Goal: Transaction & Acquisition: Purchase product/service

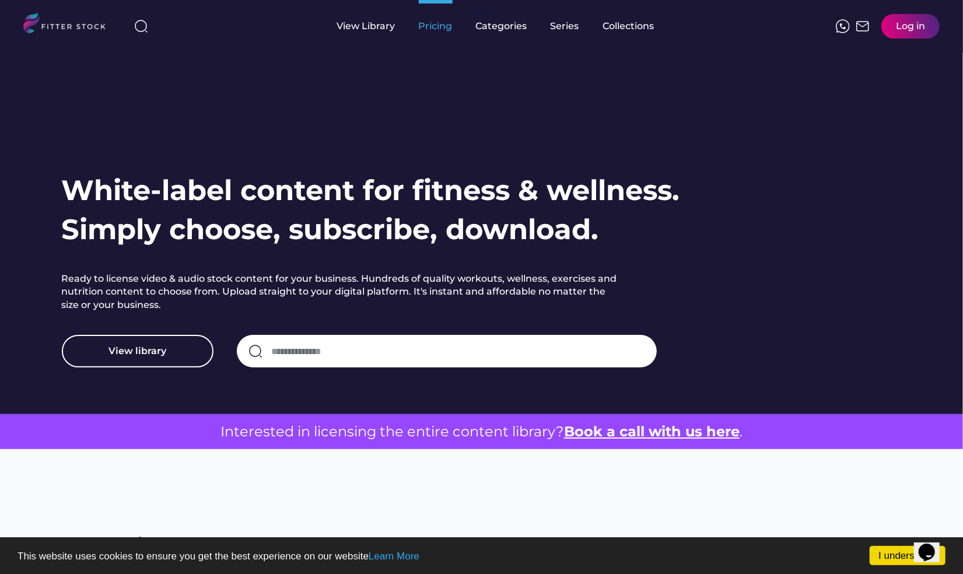
click at [446, 29] on div "Pricing" at bounding box center [436, 26] width 34 height 13
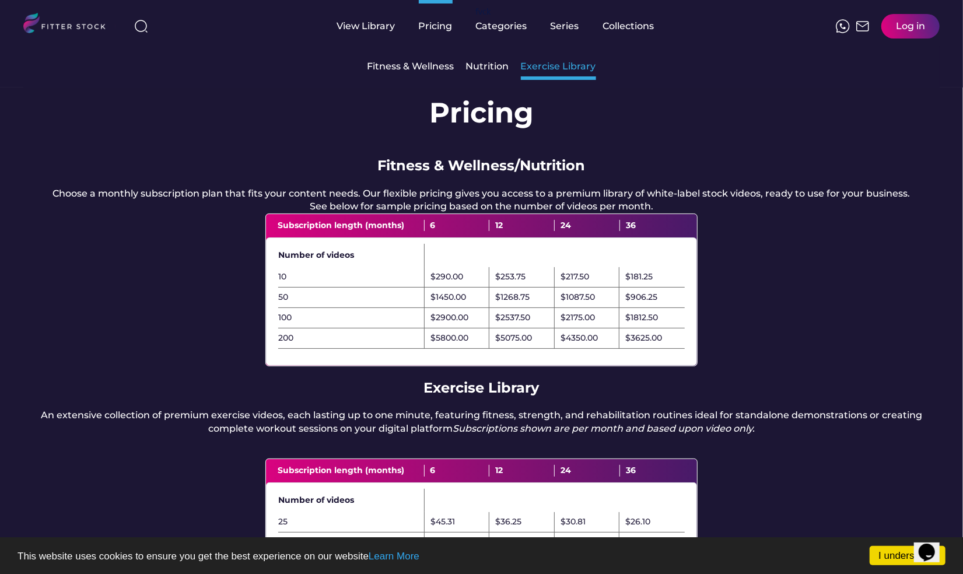
click at [555, 71] on div "Exercise Library" at bounding box center [558, 66] width 75 height 13
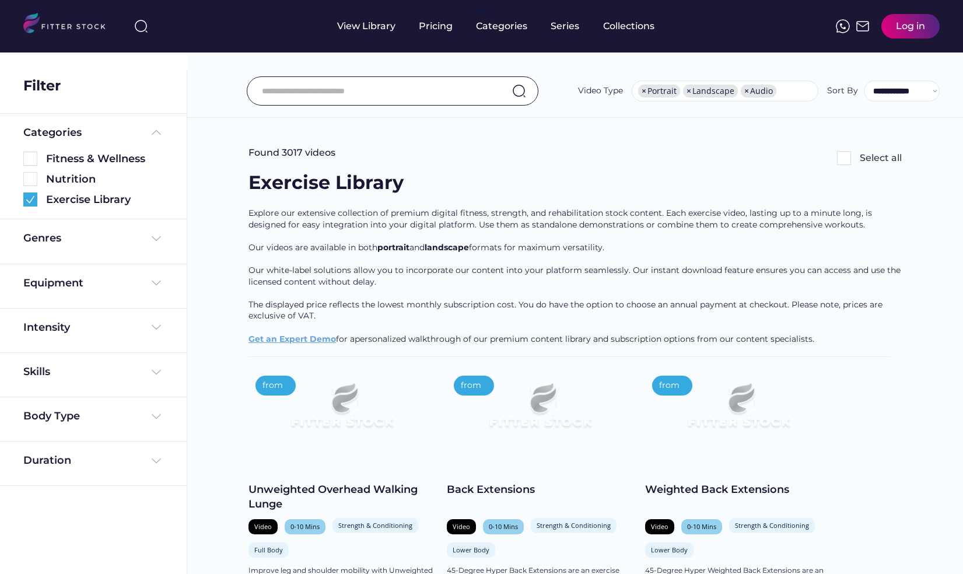
select select "**********"
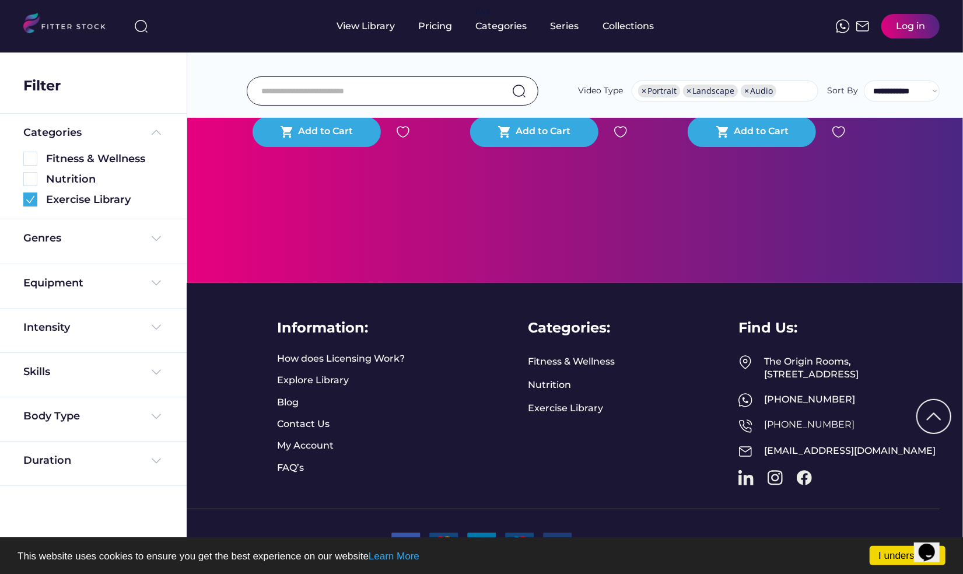
scroll to position [2676, 0]
click at [389, 352] on link "How does Licensing Work?" at bounding box center [341, 358] width 128 height 13
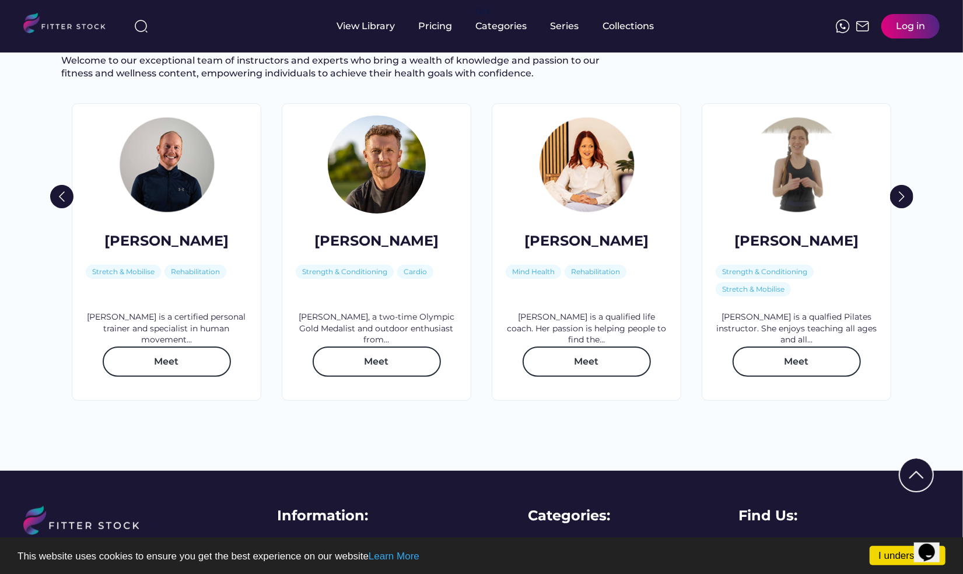
scroll to position [1683, 0]
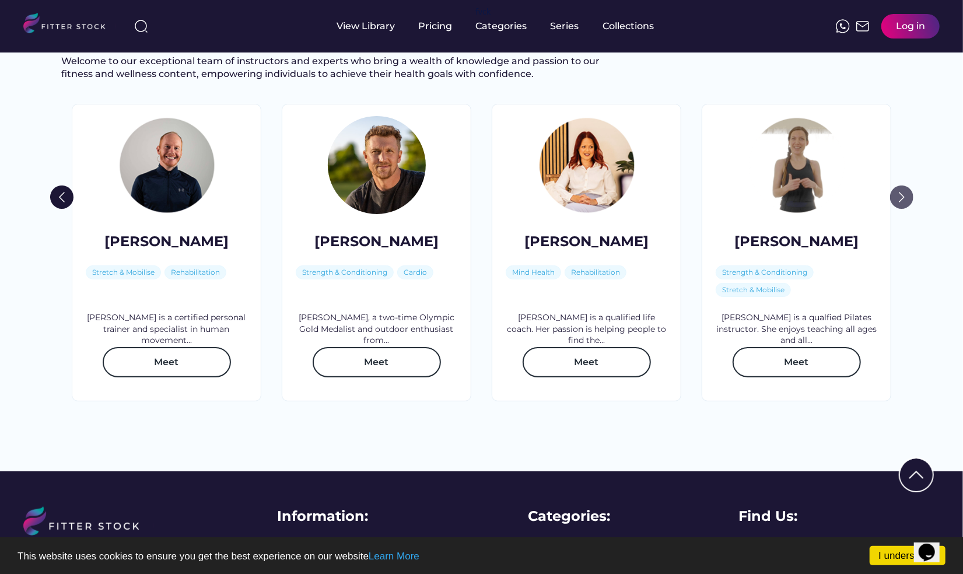
click at [902, 209] on img at bounding box center [901, 197] width 23 height 23
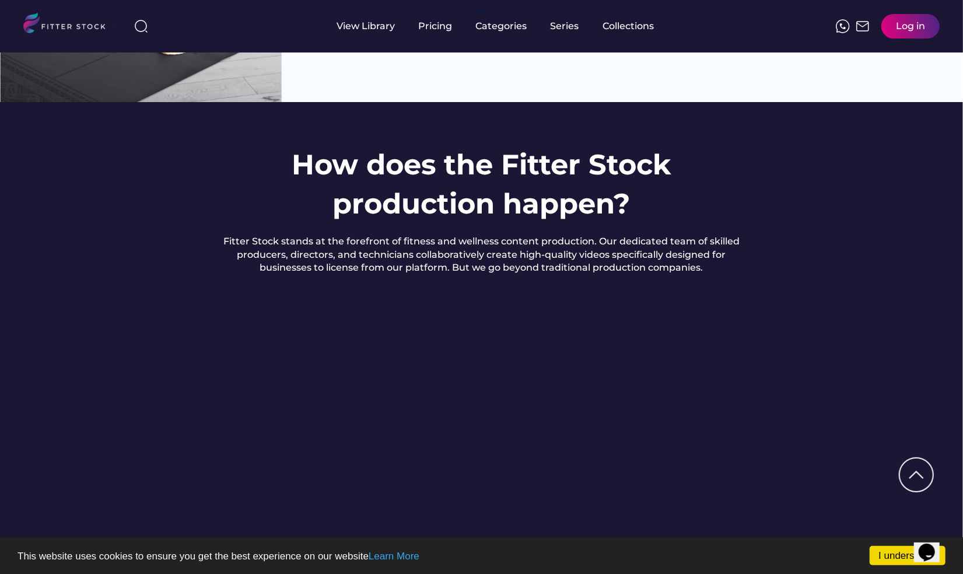
scroll to position [7, 0]
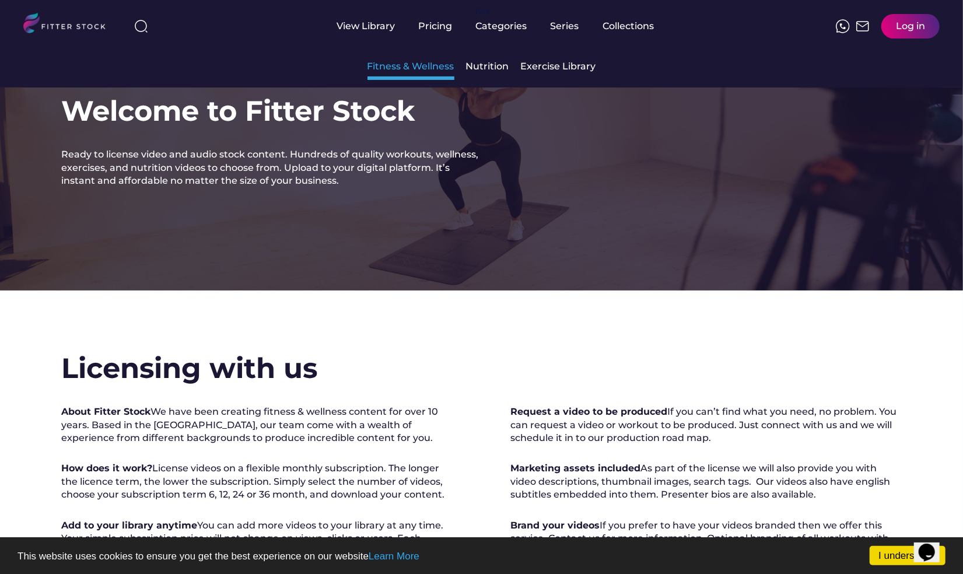
click at [436, 67] on div "Fitness & Wellness" at bounding box center [411, 66] width 87 height 13
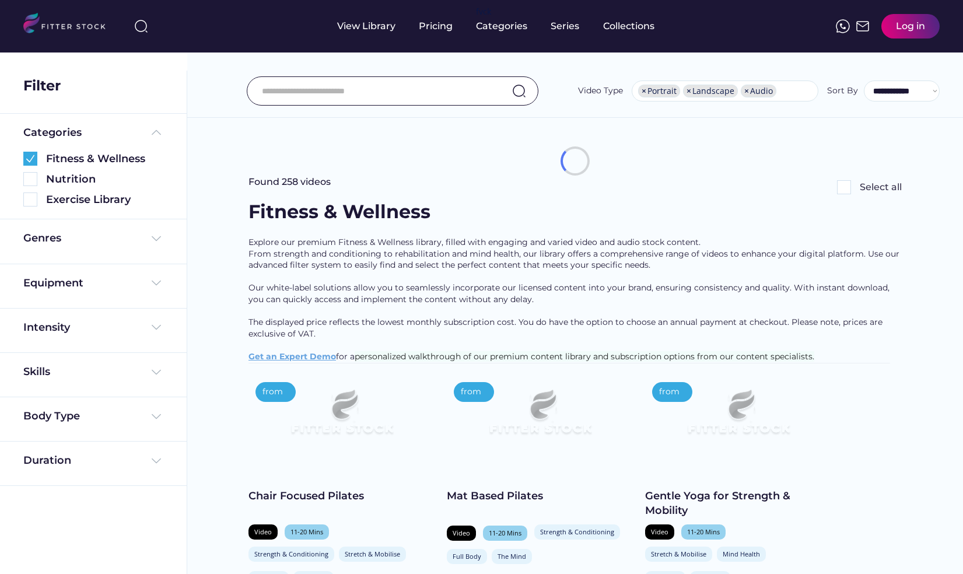
select select "**********"
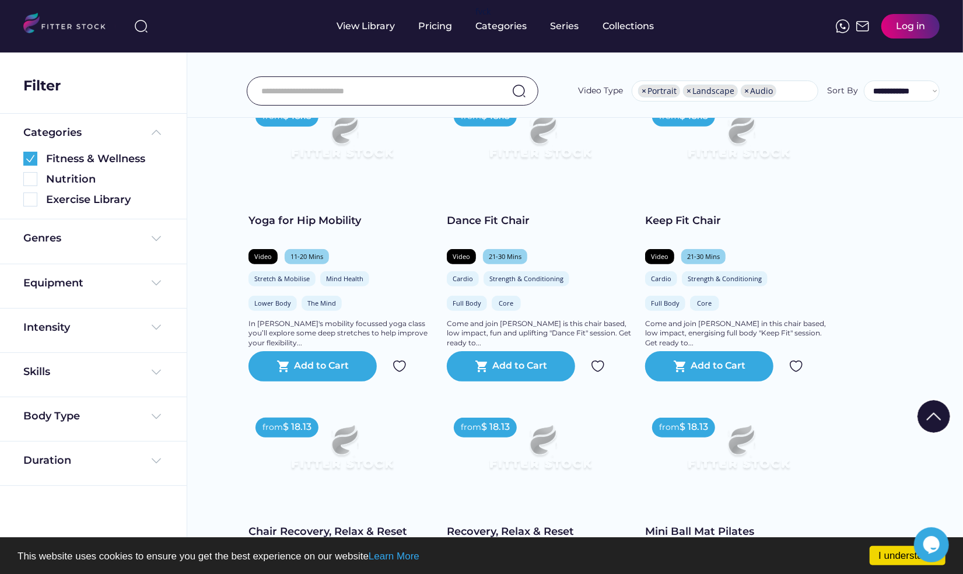
scroll to position [558, 0]
click at [599, 330] on div "Come and join Clare is this chair based, low impact, fun and uplifting "Dance F…" at bounding box center [540, 333] width 187 height 29
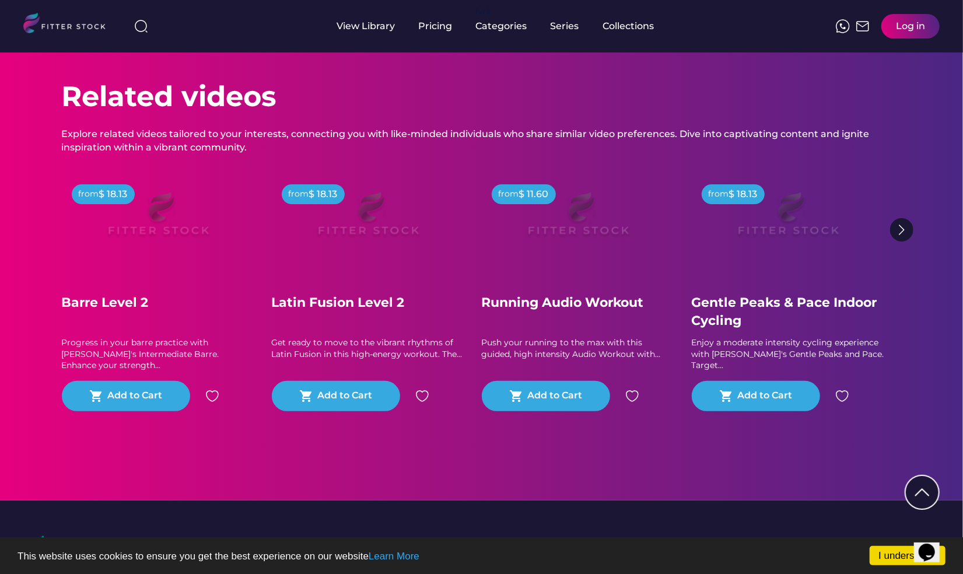
scroll to position [359, 0]
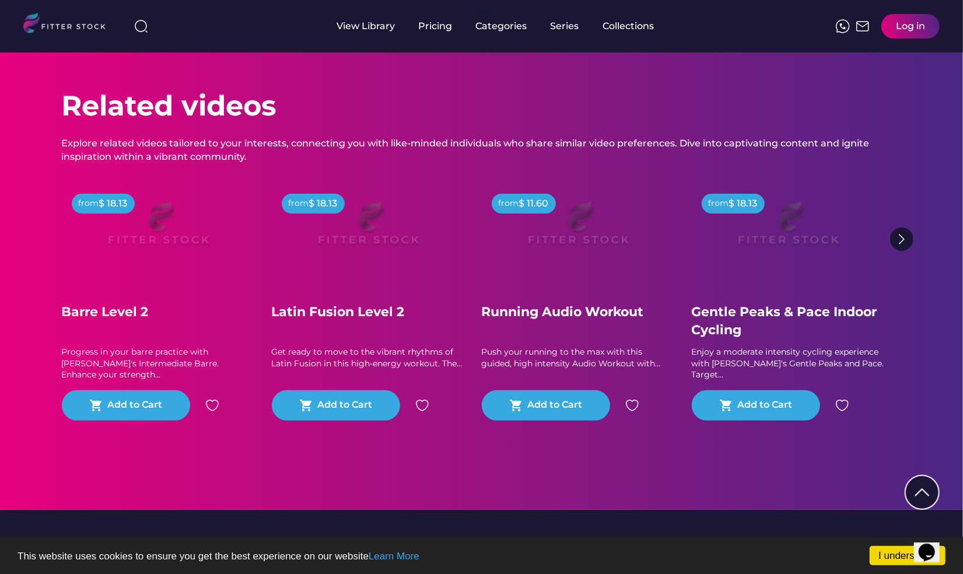
click at [336, 242] on img at bounding box center [367, 229] width 149 height 84
click at [351, 244] on img at bounding box center [367, 229] width 149 height 84
click at [386, 252] on img at bounding box center [367, 229] width 149 height 84
click at [355, 270] on img at bounding box center [367, 229] width 149 height 84
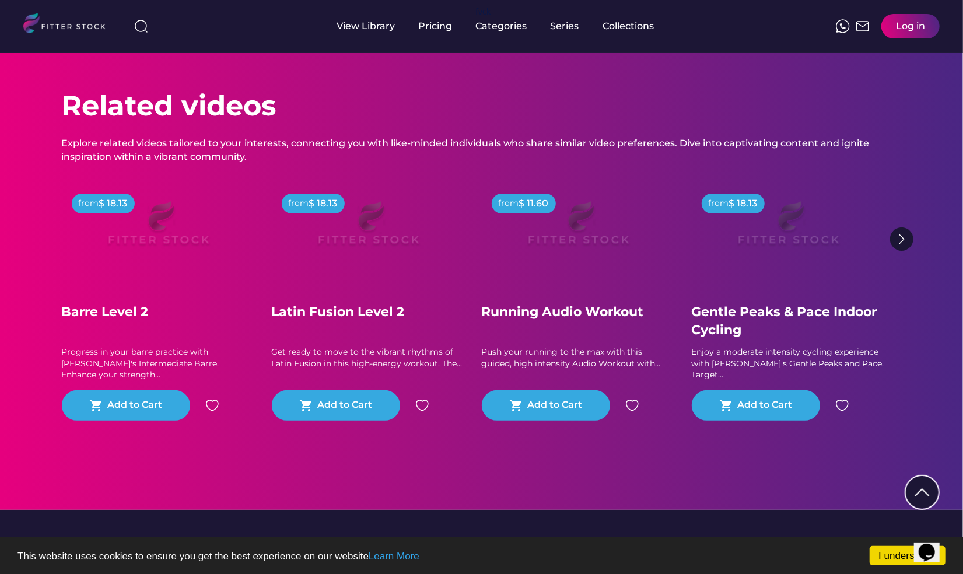
click at [379, 243] on img at bounding box center [367, 229] width 149 height 84
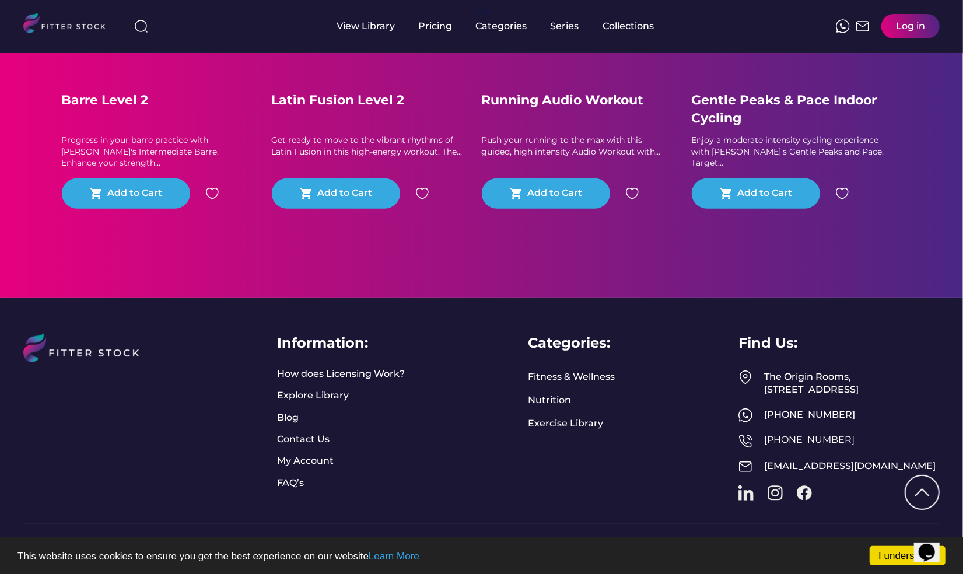
scroll to position [571, 0]
click at [365, 380] on link "How does Licensing Work?" at bounding box center [341, 373] width 128 height 13
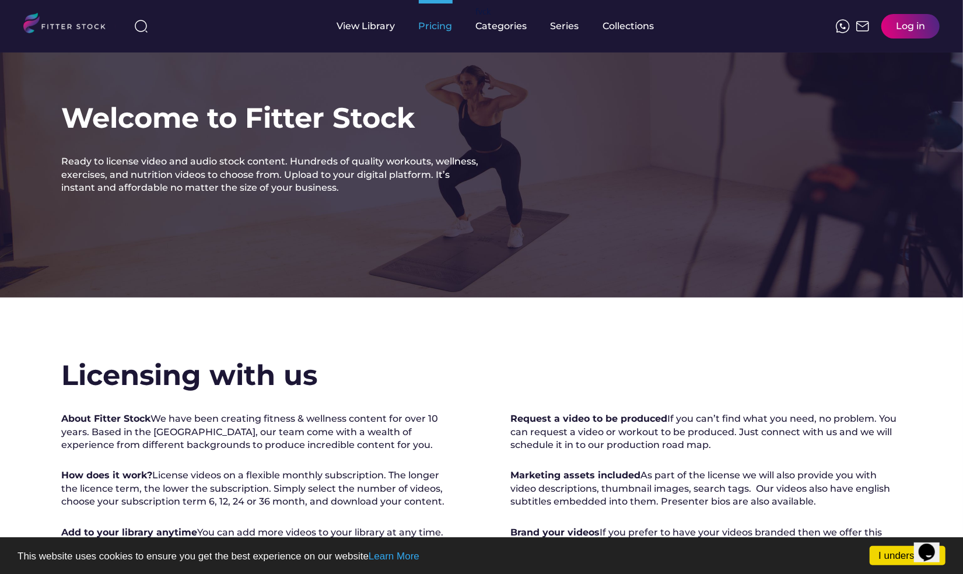
click at [428, 27] on div "Pricing" at bounding box center [436, 26] width 34 height 13
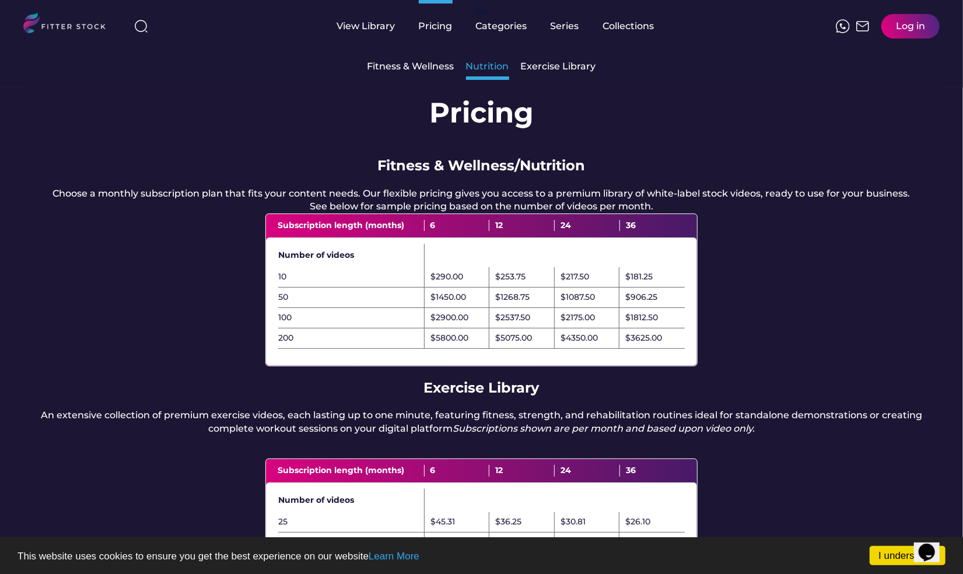
click at [492, 65] on div "Nutrition" at bounding box center [487, 66] width 43 height 13
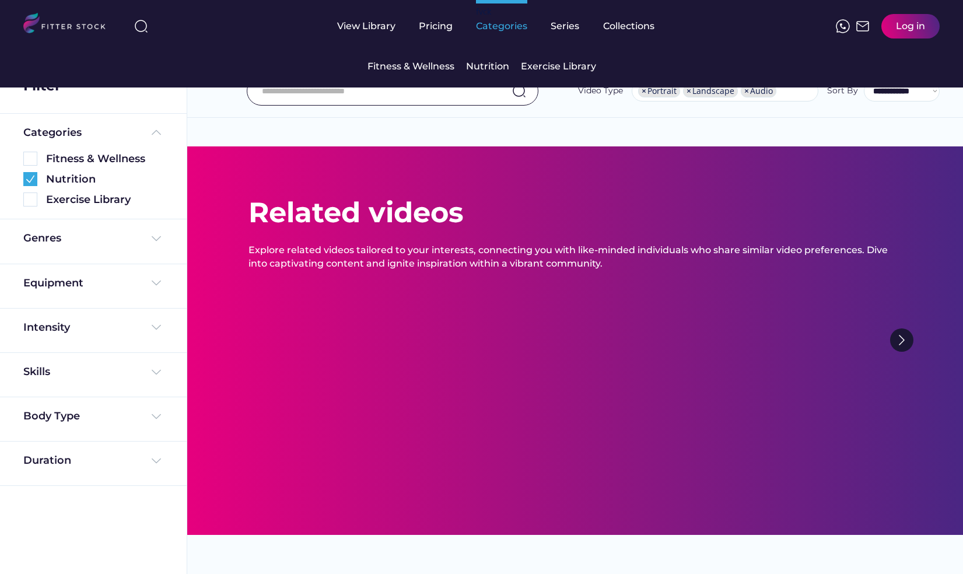
select select "**********"
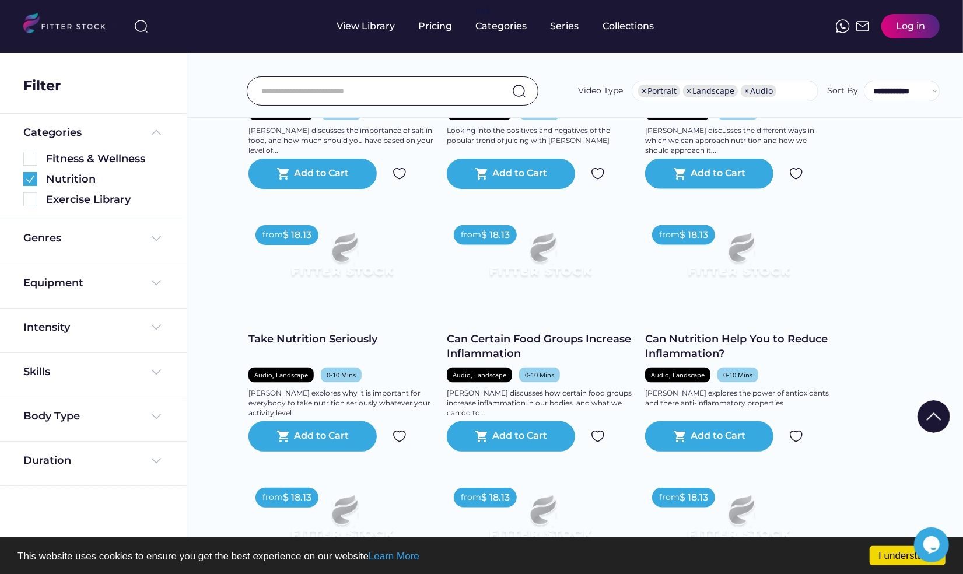
scroll to position [927, 0]
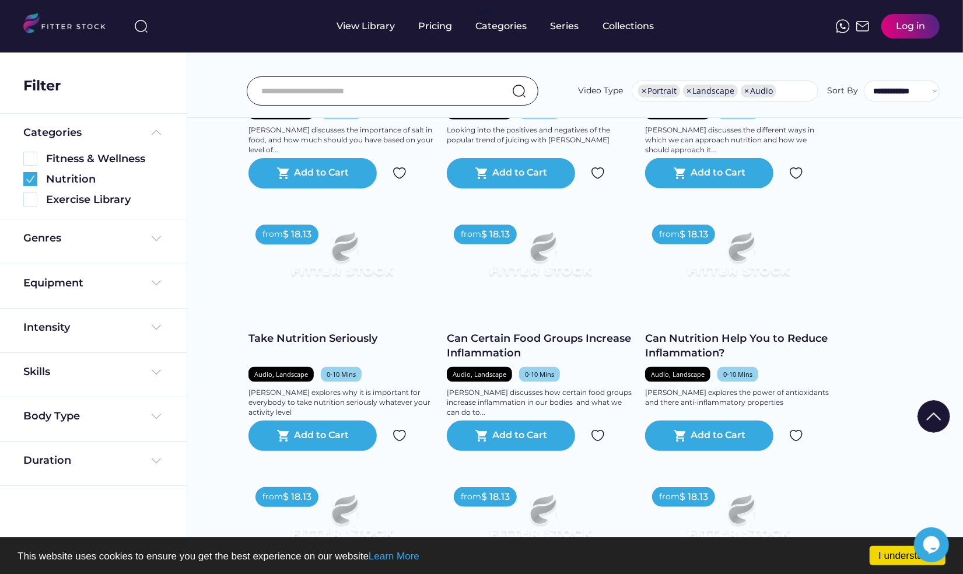
click at [359, 302] on img at bounding box center [341, 260] width 149 height 84
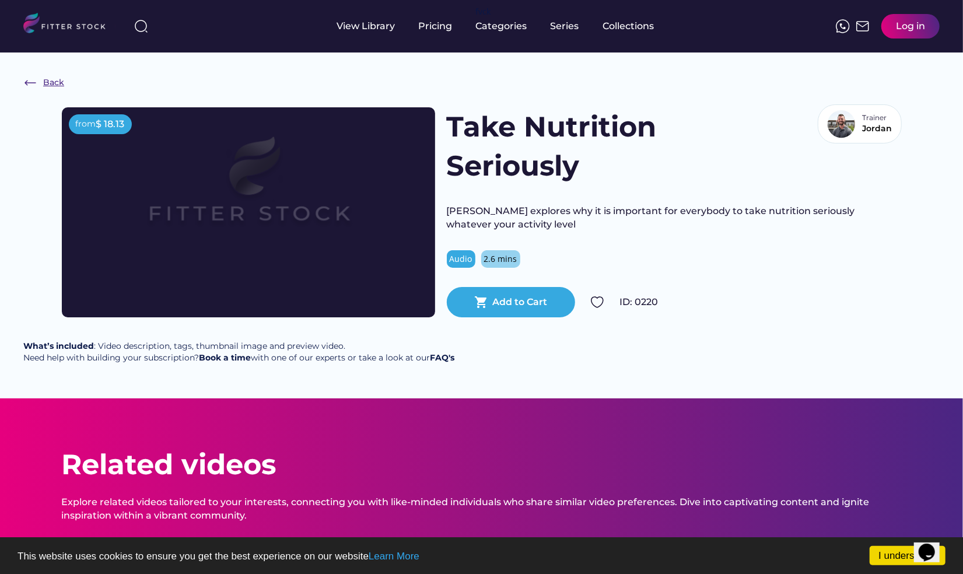
click at [49, 79] on div "Back" at bounding box center [53, 83] width 21 height 12
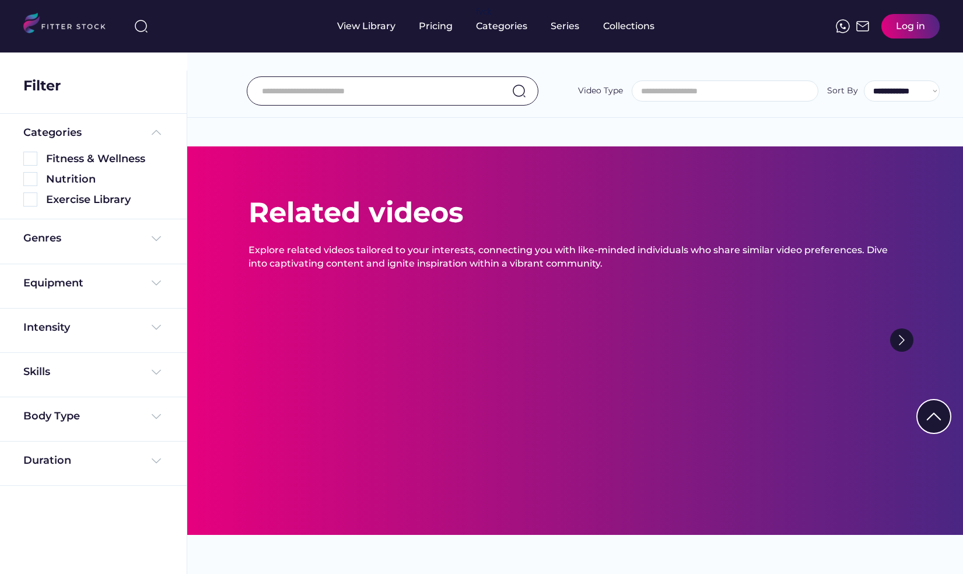
select select "**********"
click at [85, 173] on div "Nutrition" at bounding box center [104, 179] width 117 height 15
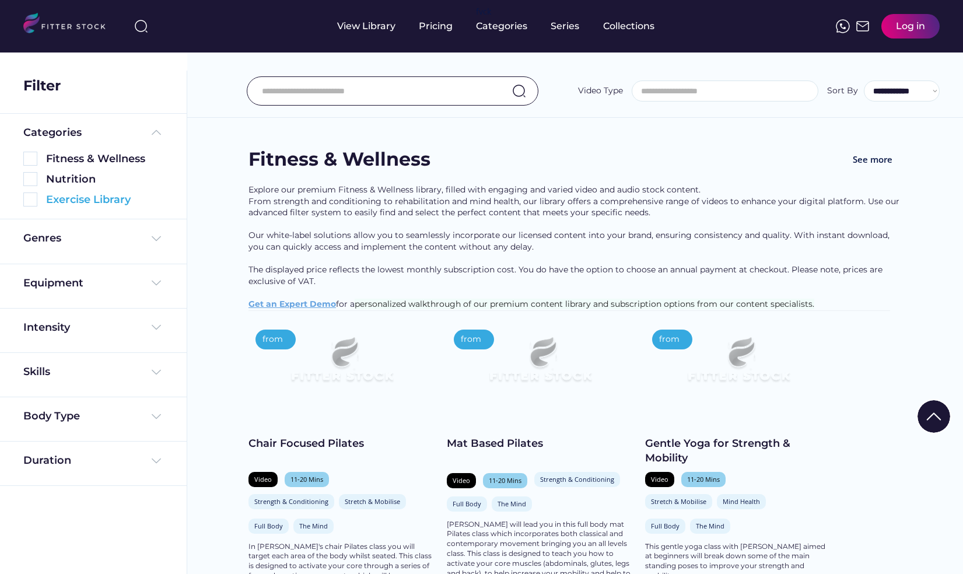
scroll to position [2525, 0]
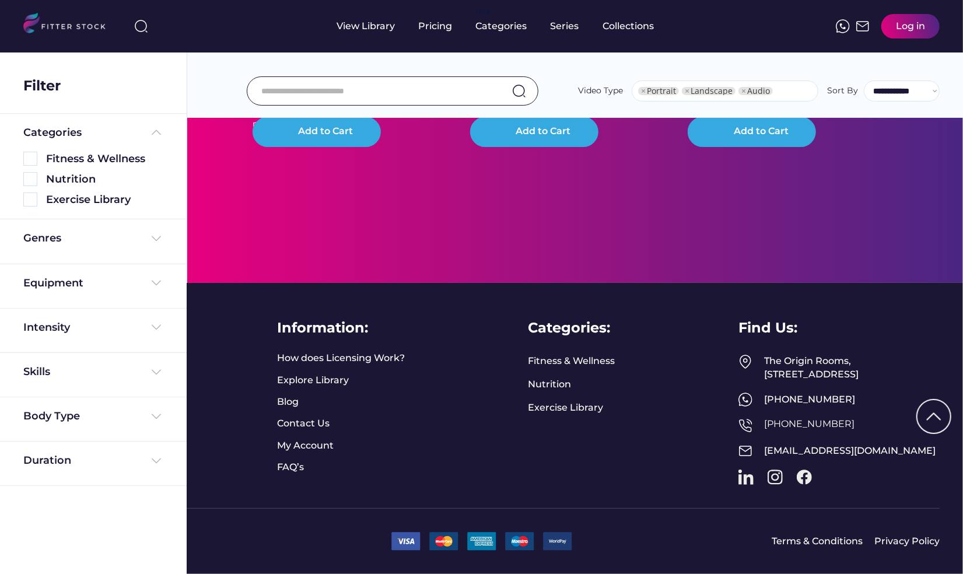
select select "**********"
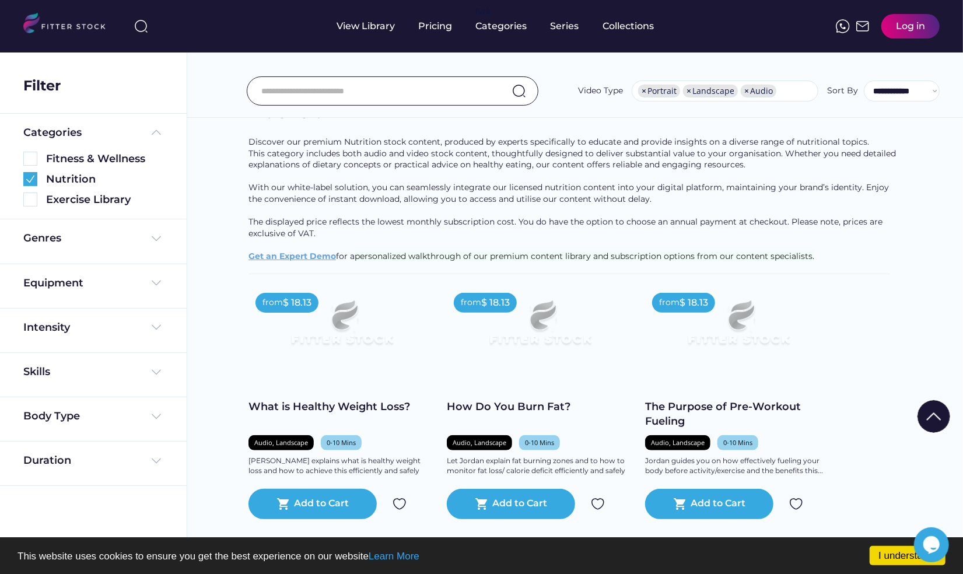
scroll to position [65, 0]
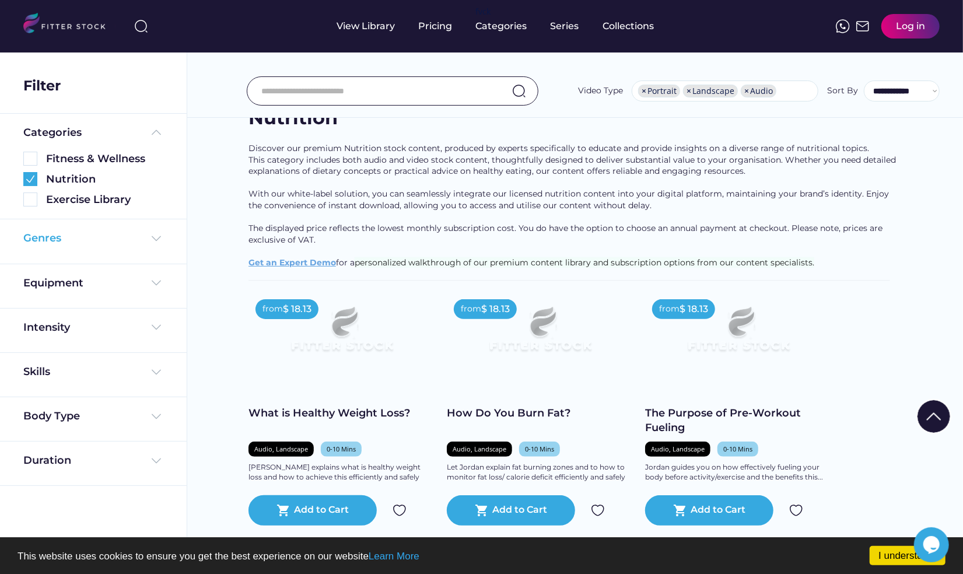
click at [135, 234] on div "Genres" at bounding box center [93, 238] width 140 height 15
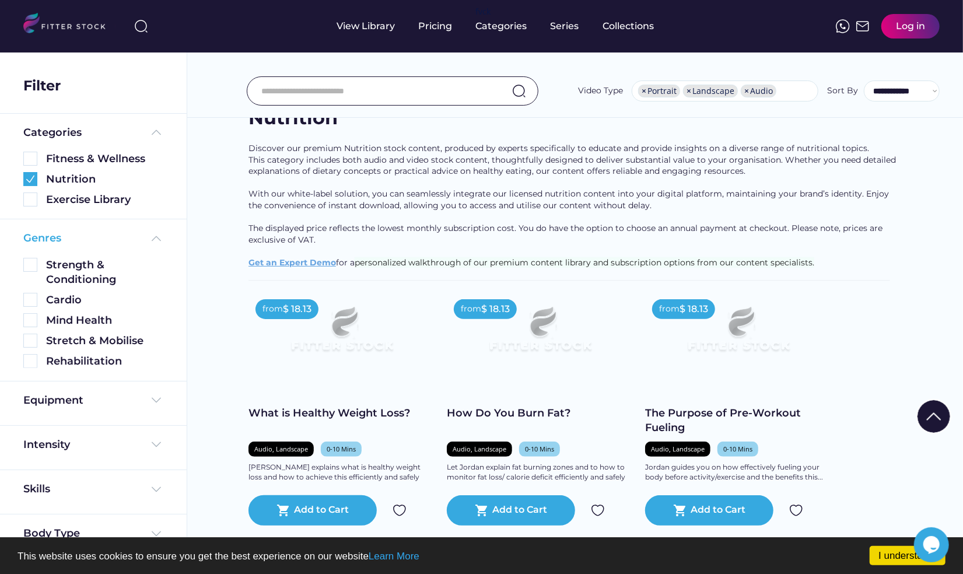
click at [134, 234] on div "Genres" at bounding box center [93, 238] width 140 height 15
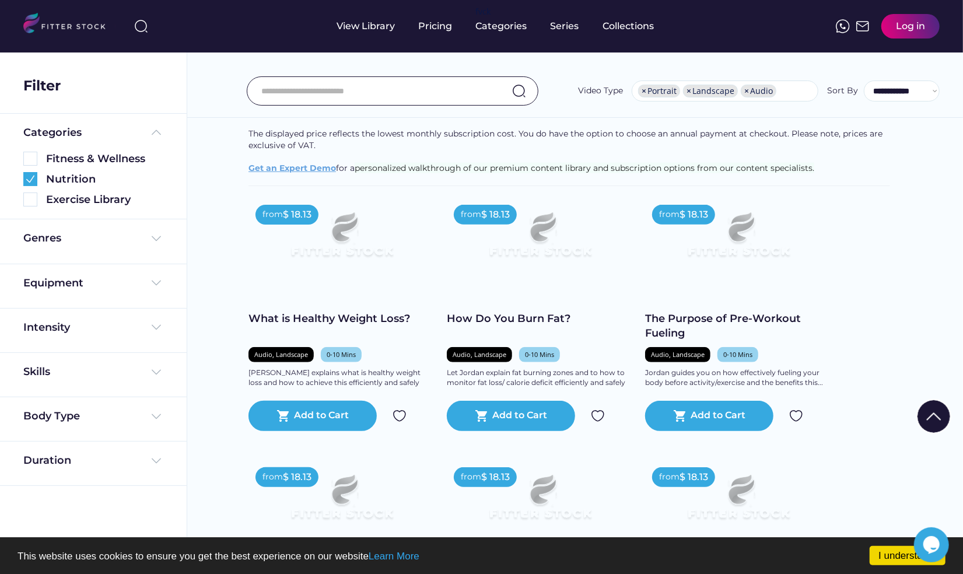
scroll to position [160, 0]
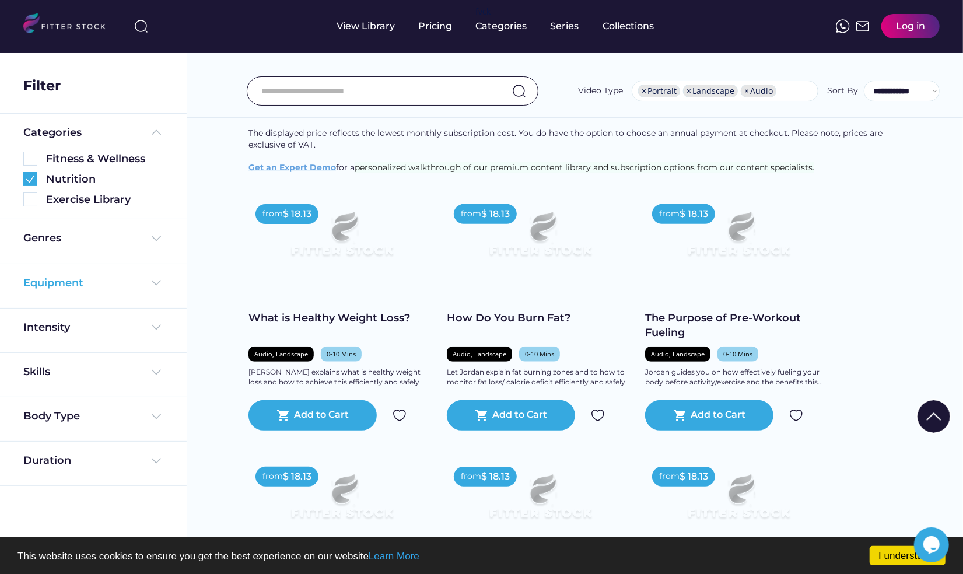
click at [154, 282] on img at bounding box center [156, 283] width 14 height 14
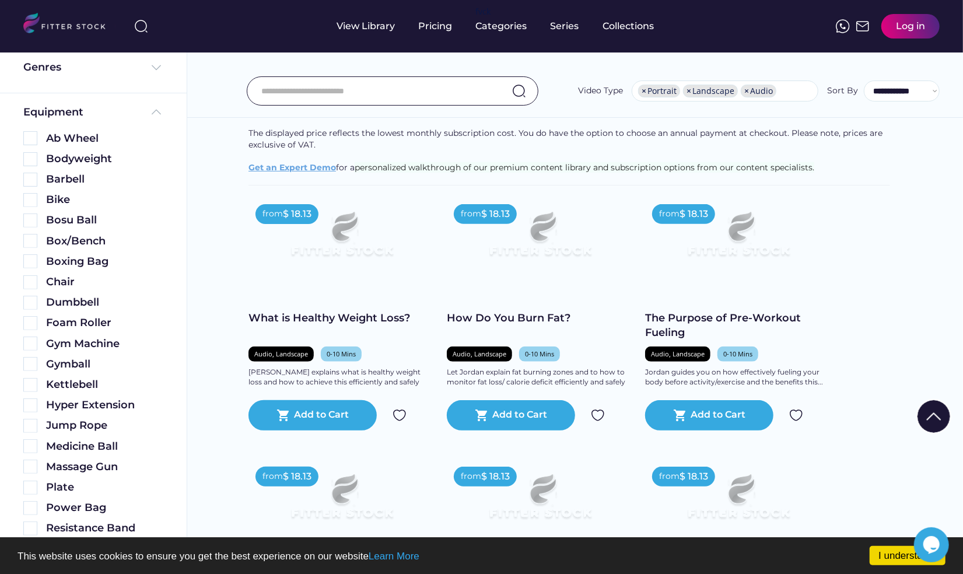
scroll to position [264, 0]
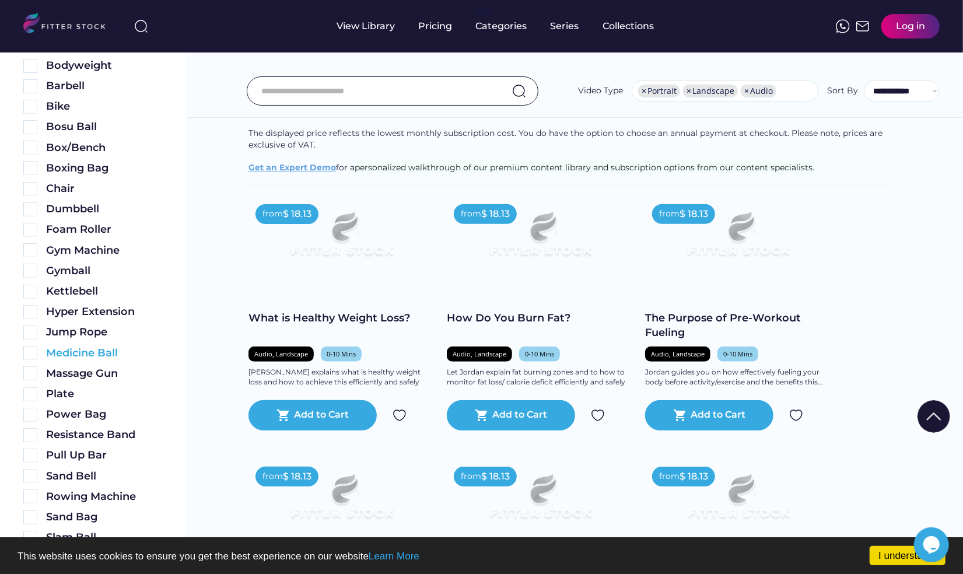
click at [32, 352] on img at bounding box center [30, 353] width 14 height 14
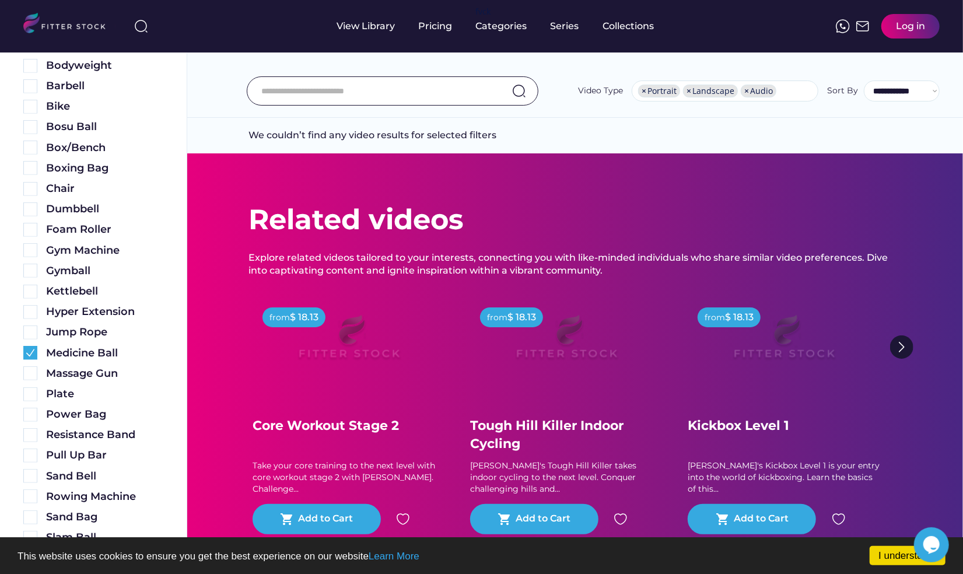
scroll to position [0, 0]
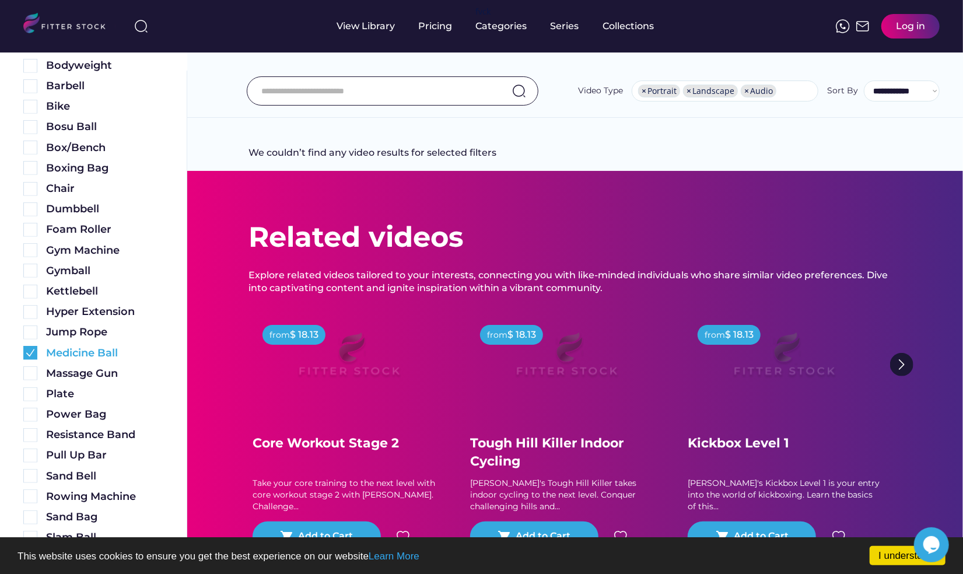
click at [29, 352] on img at bounding box center [30, 353] width 14 height 14
click at [32, 374] on img at bounding box center [30, 373] width 14 height 14
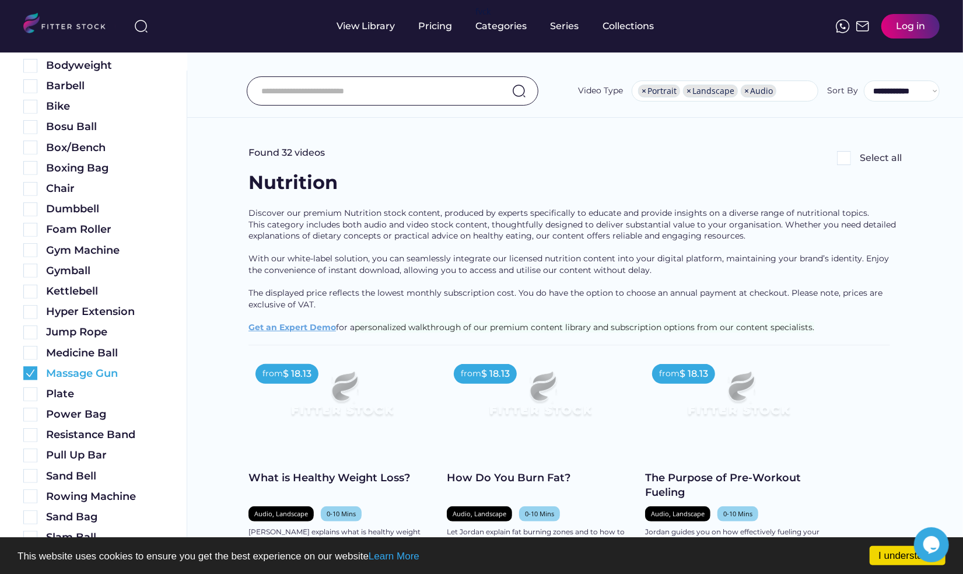
scroll to position [327, 0]
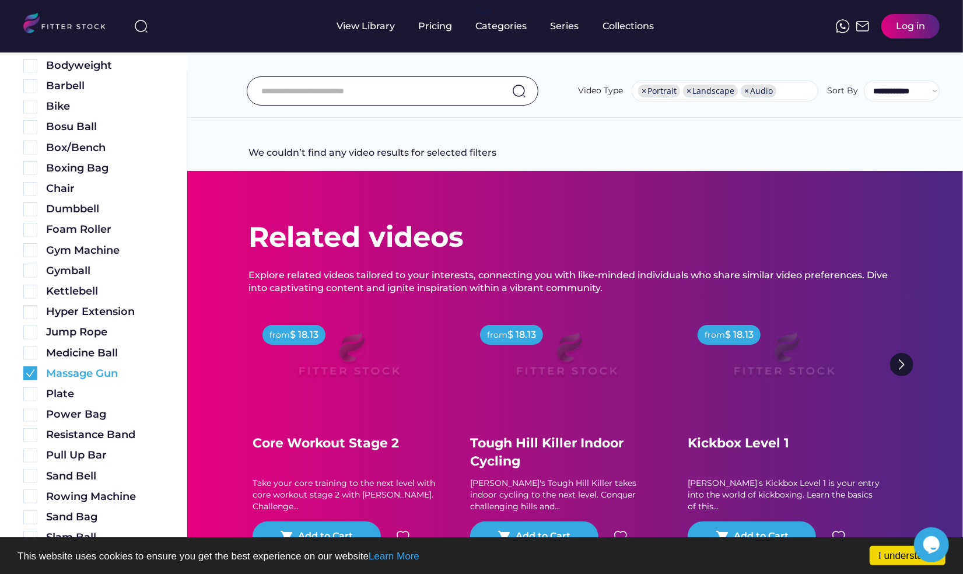
click at [30, 375] on img at bounding box center [30, 373] width 14 height 14
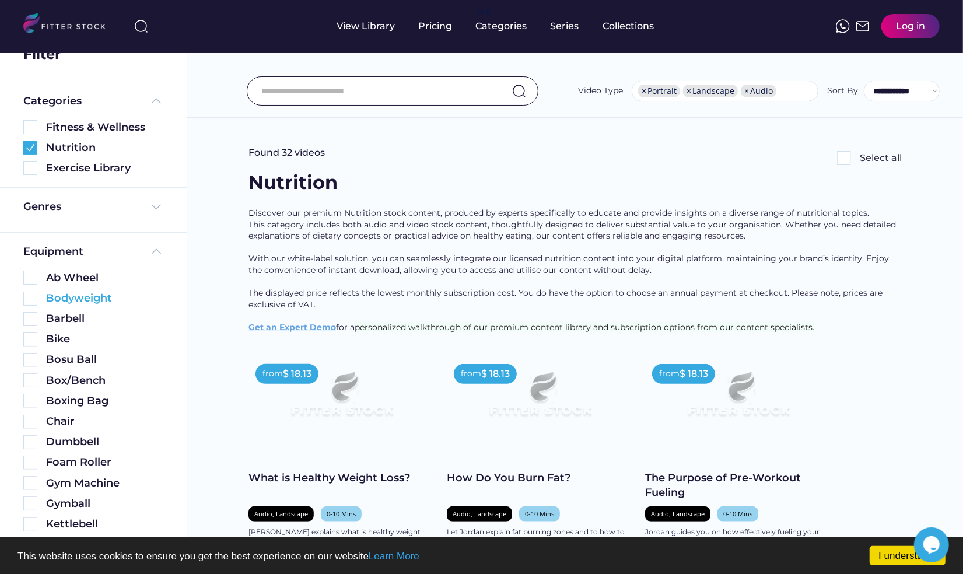
scroll to position [30, 0]
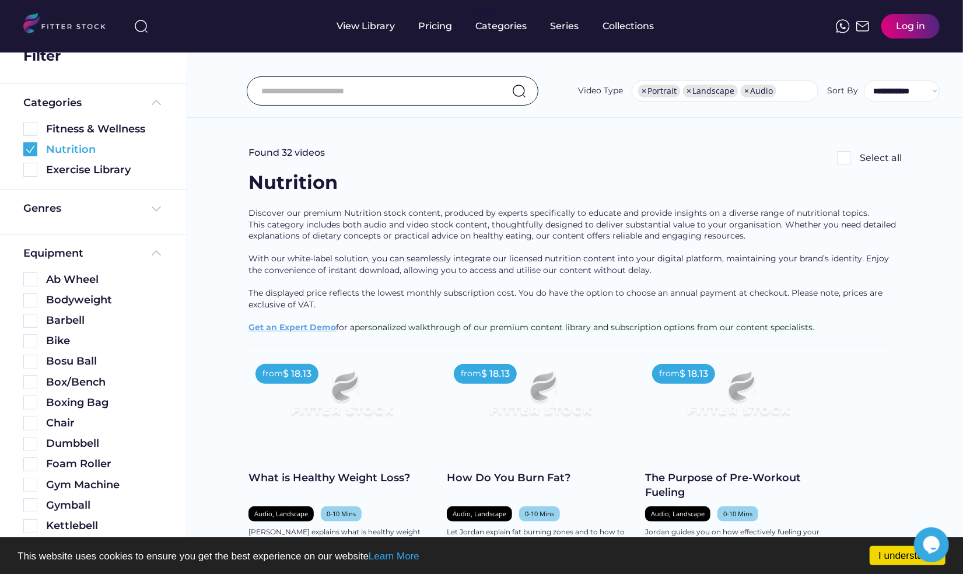
click at [31, 148] on img at bounding box center [30, 149] width 14 height 14
click at [78, 166] on div "Exercise Library" at bounding box center [104, 170] width 117 height 15
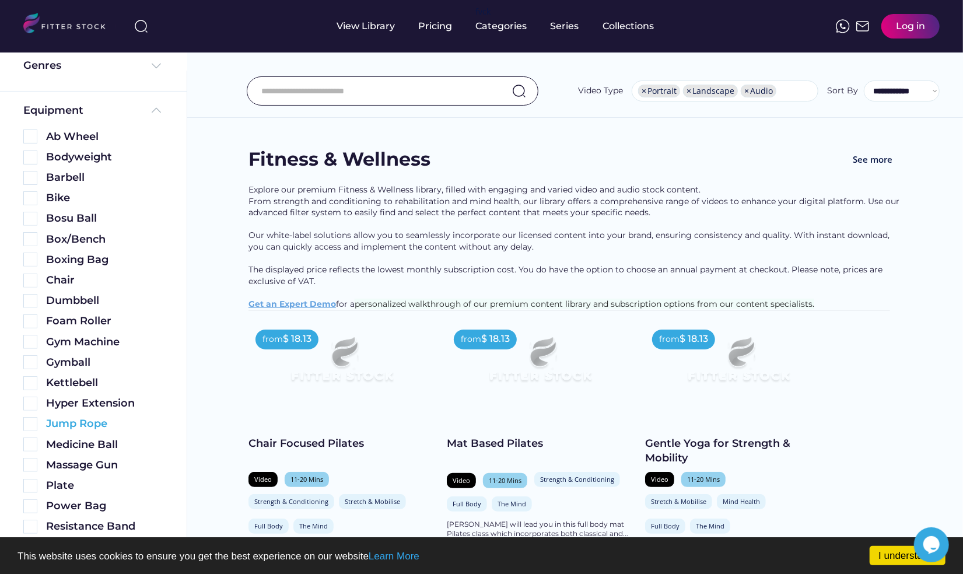
scroll to position [173, 0]
click at [33, 449] on img at bounding box center [30, 444] width 14 height 14
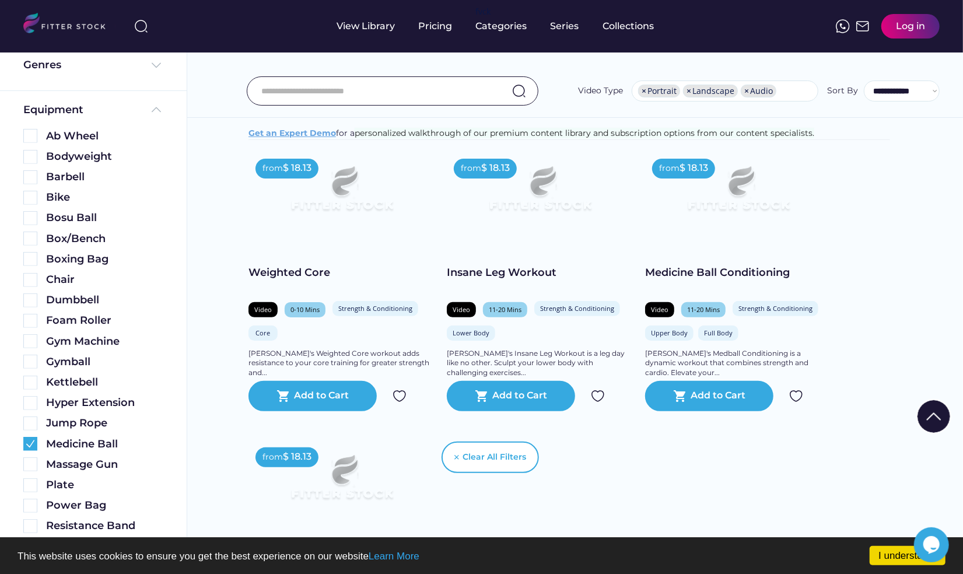
scroll to position [195, 0]
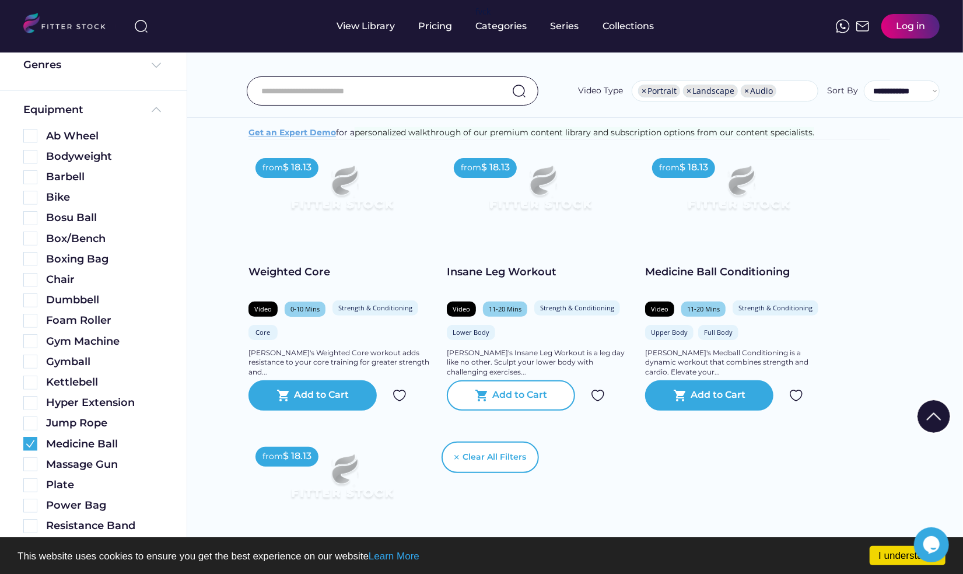
click at [519, 403] on div "Add to Cart" at bounding box center [520, 396] width 55 height 14
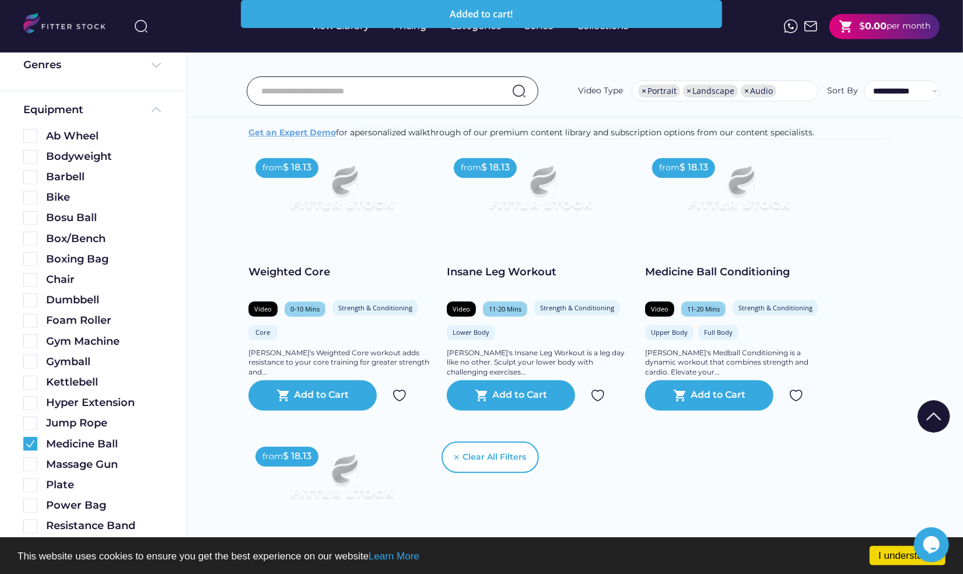
scroll to position [0, 0]
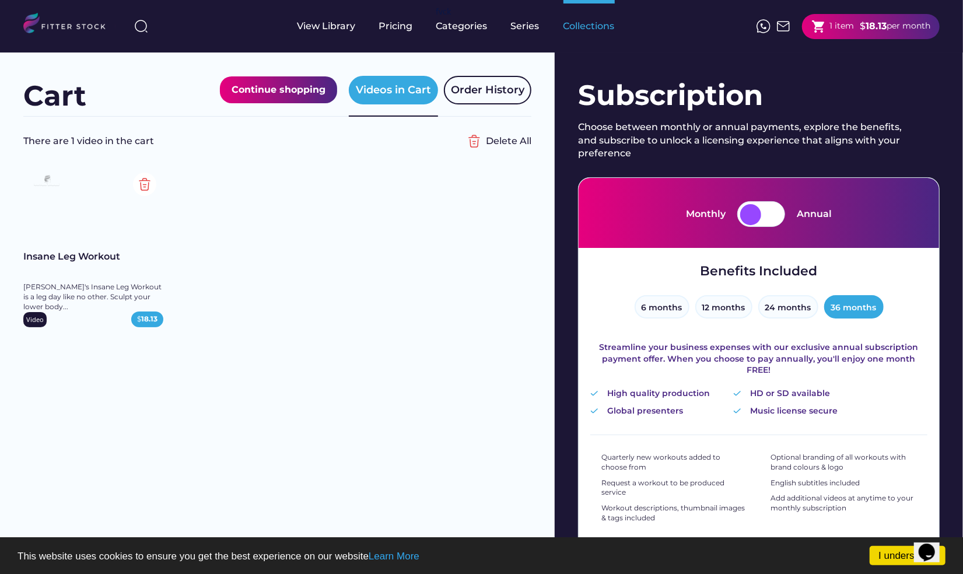
click at [588, 25] on div "Collections" at bounding box center [589, 26] width 51 height 13
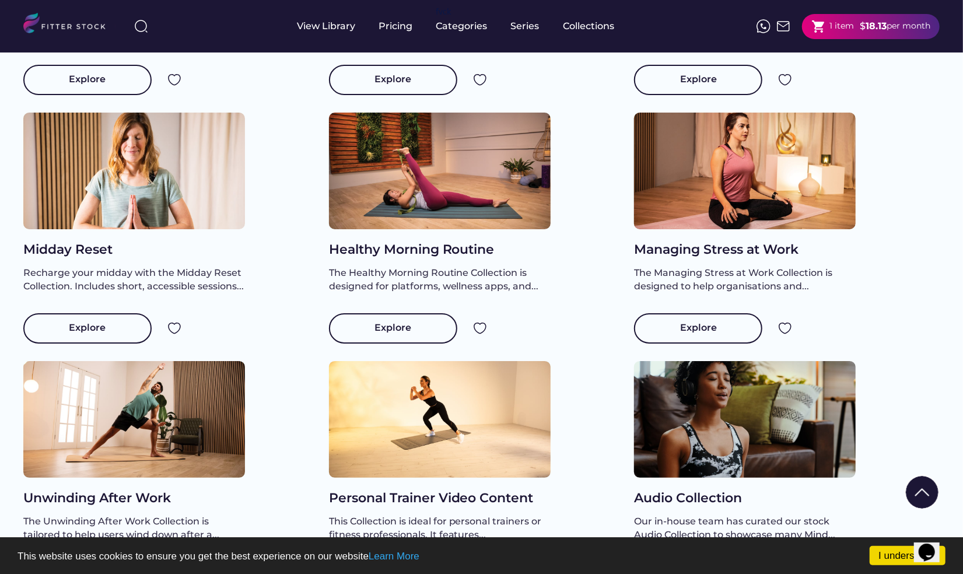
scroll to position [605, 0]
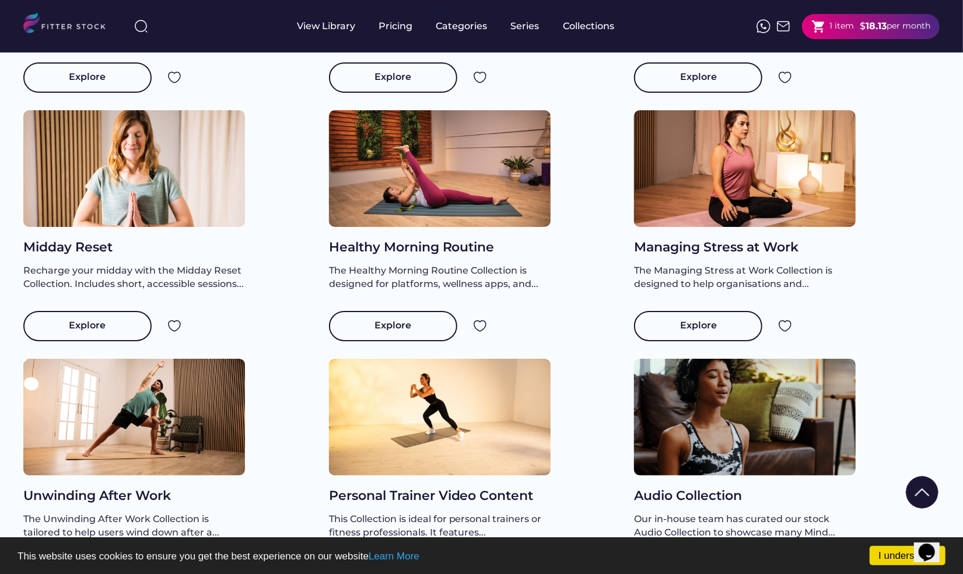
click at [440, 216] on div at bounding box center [440, 168] width 222 height 117
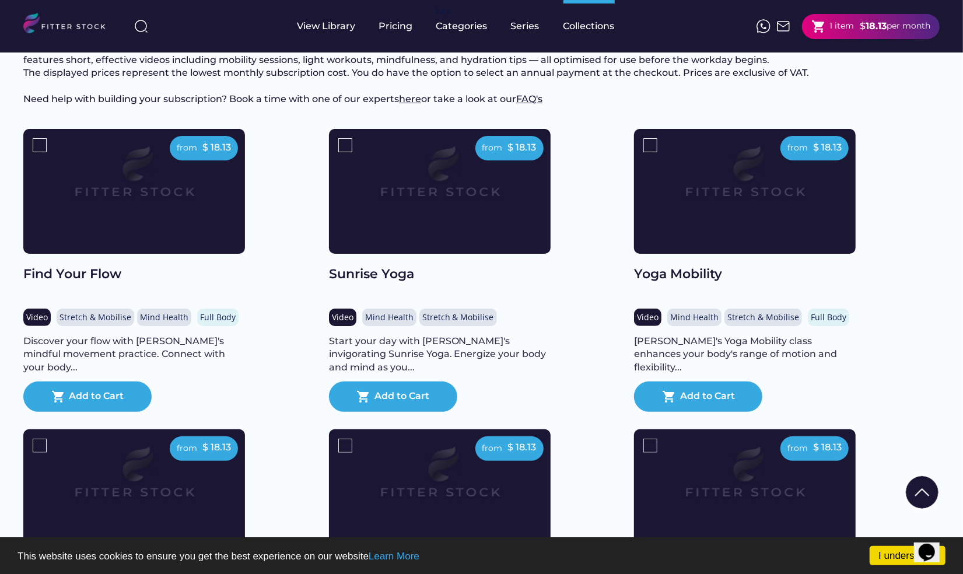
scroll to position [126, 0]
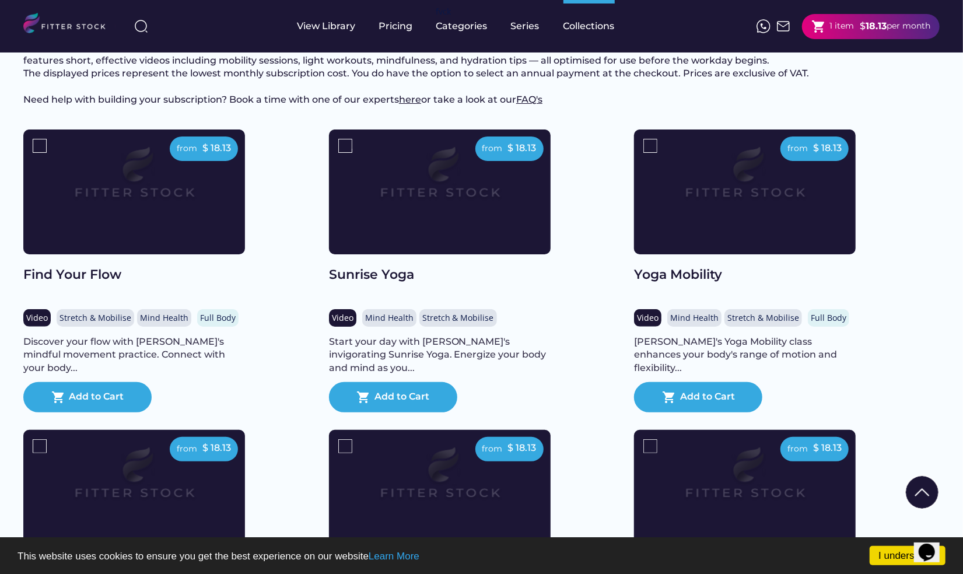
click at [450, 221] on img at bounding box center [439, 180] width 177 height 100
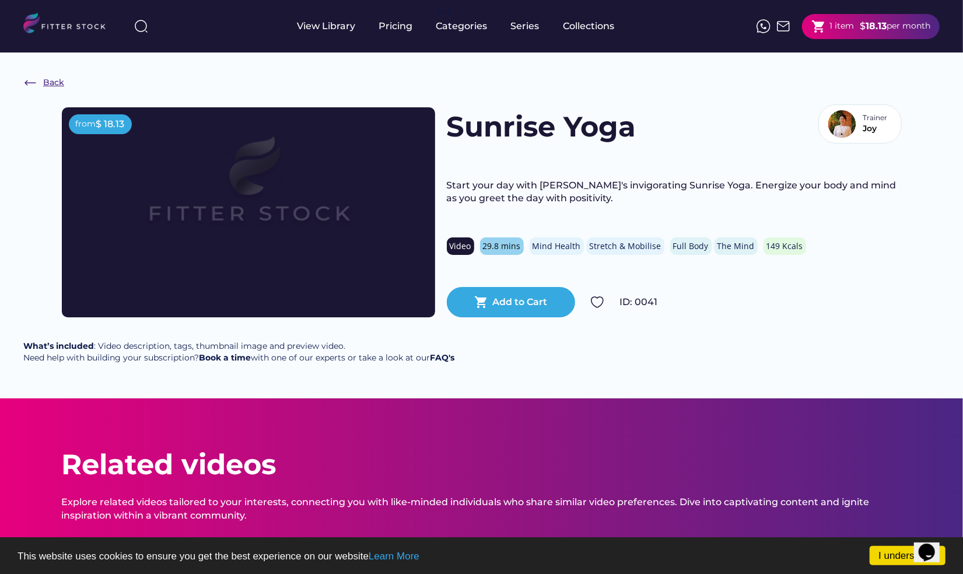
click at [58, 82] on div "Back" at bounding box center [53, 83] width 21 height 12
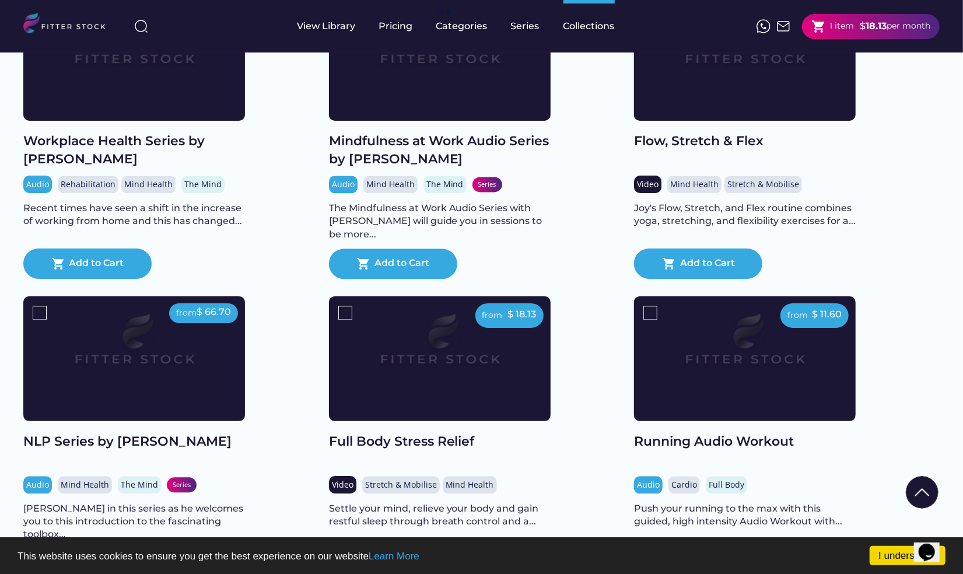
scroll to position [1461, 0]
